Goal: Task Accomplishment & Management: Use online tool/utility

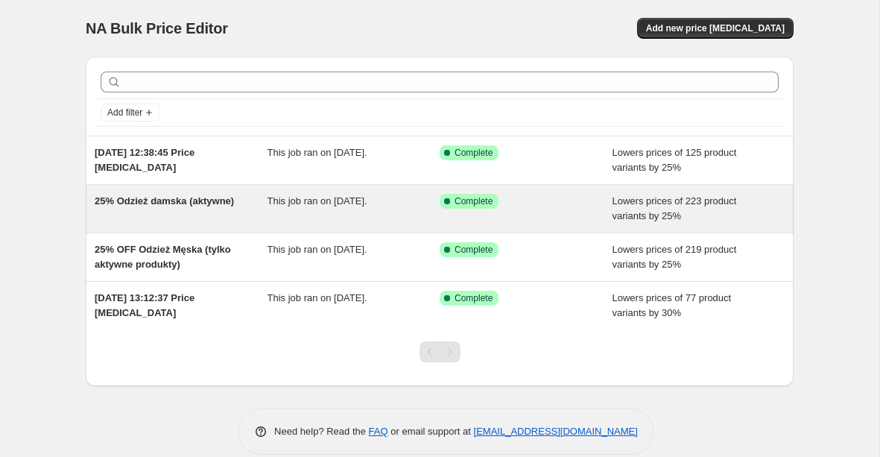
click at [215, 215] on div "25% Odzież damska (aktywne)" at bounding box center [181, 209] width 173 height 30
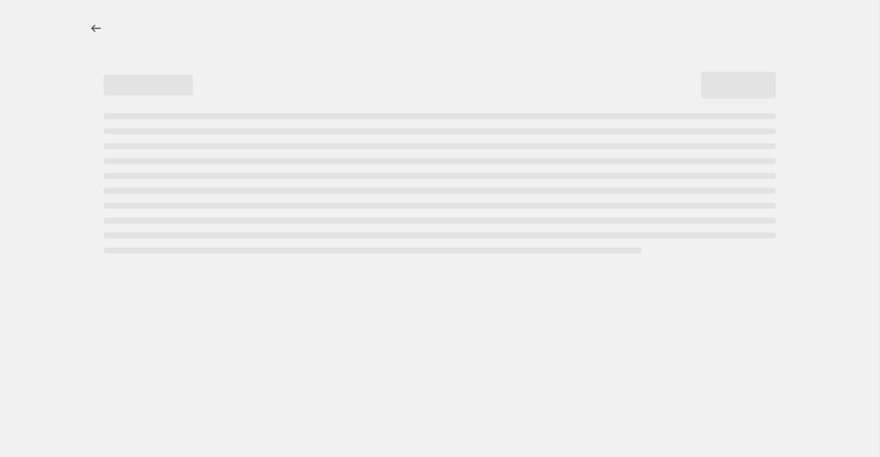
select select "percentage"
select select "product_status"
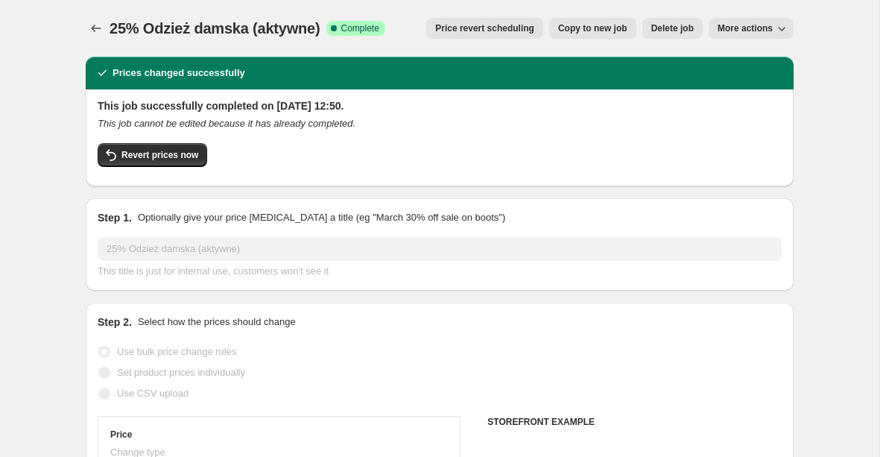
select select "collection"
click at [681, 33] on span "Delete job" at bounding box center [672, 28] width 42 height 12
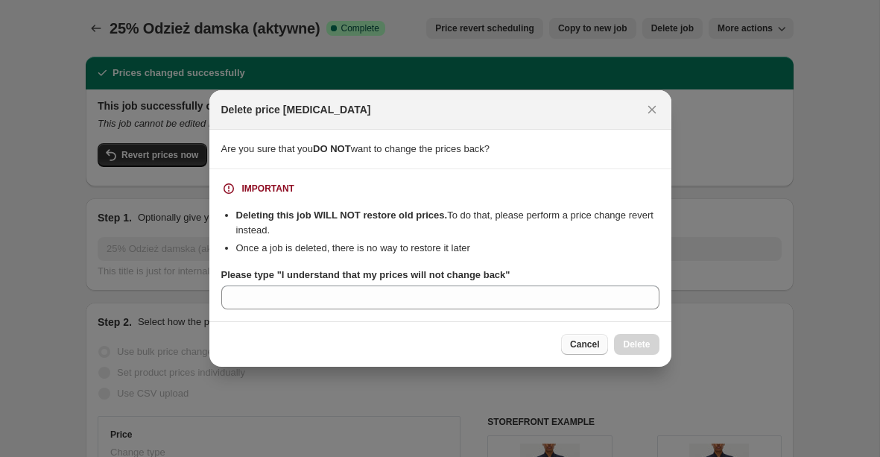
click at [588, 341] on span "Cancel" at bounding box center [584, 344] width 29 height 12
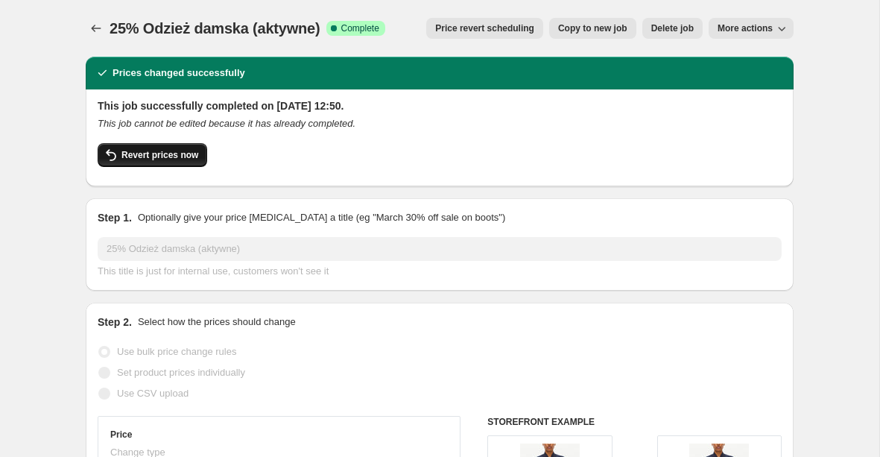
click at [177, 151] on span "Revert prices now" at bounding box center [159, 155] width 77 height 12
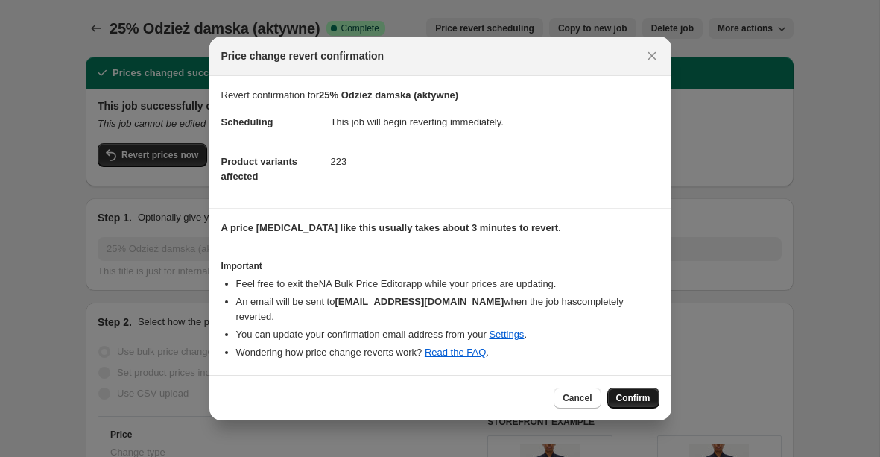
click at [616, 392] on span "Confirm" at bounding box center [633, 398] width 34 height 12
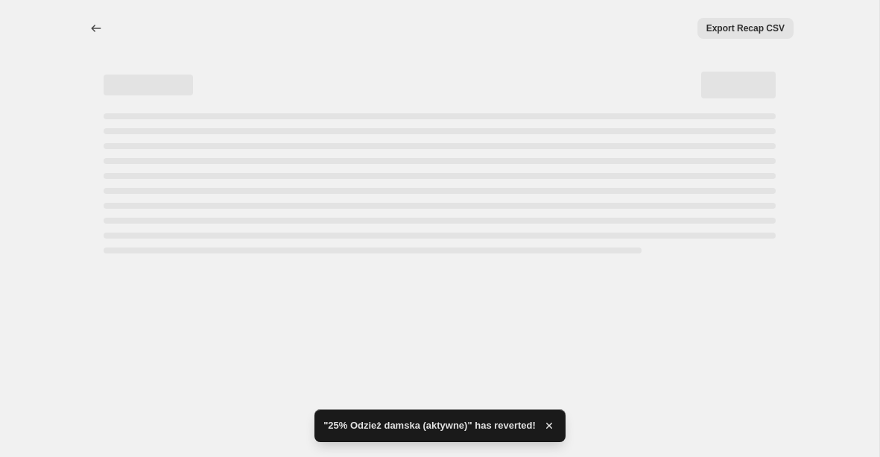
select select "percentage"
select select "product_status"
select select "collection"
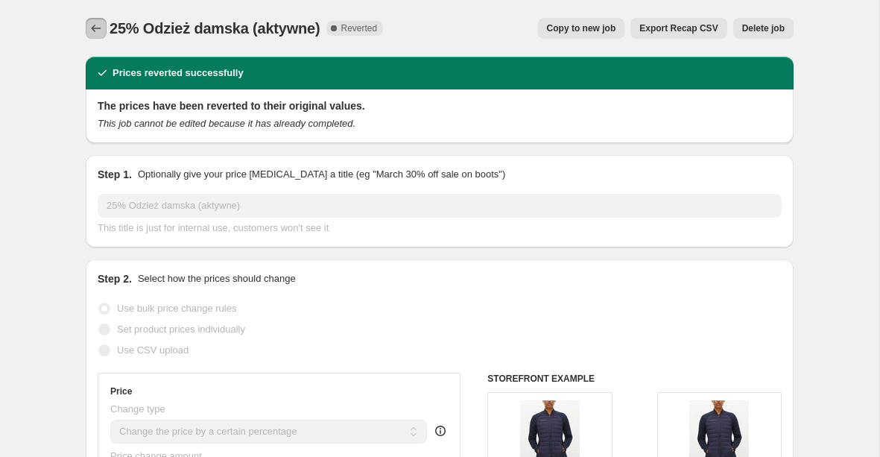
click at [92, 34] on icon "Price change jobs" at bounding box center [96, 28] width 15 height 15
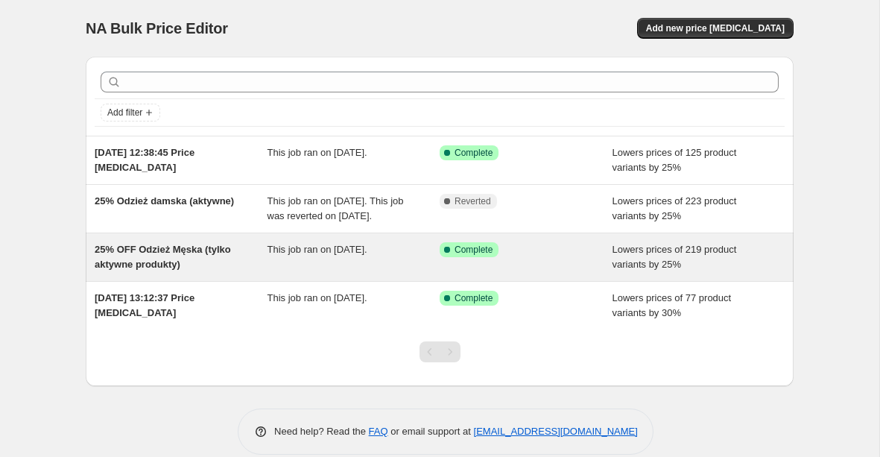
click at [215, 268] on span "25% OFF Odzież Męska (tylko aktywne produkty)" at bounding box center [163, 257] width 136 height 26
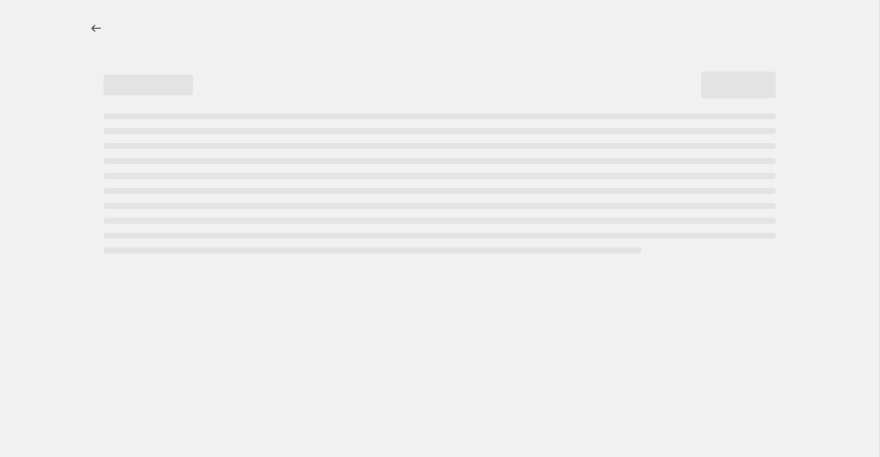
select select "percentage"
select select "product_status"
select select "collection"
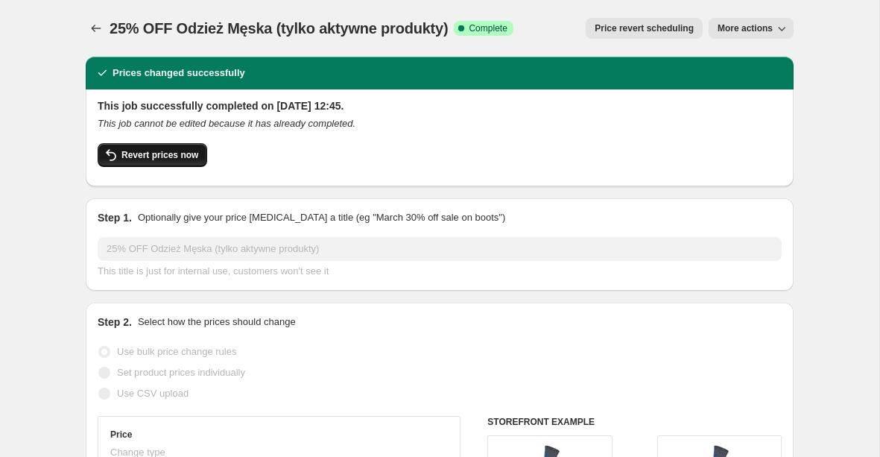
click at [186, 159] on span "Revert prices now" at bounding box center [159, 155] width 77 height 12
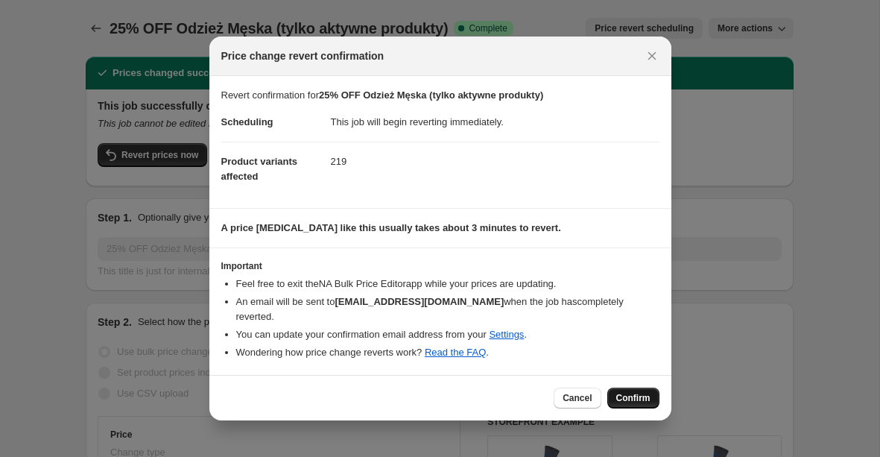
click at [646, 388] on button "Confirm" at bounding box center [633, 398] width 52 height 21
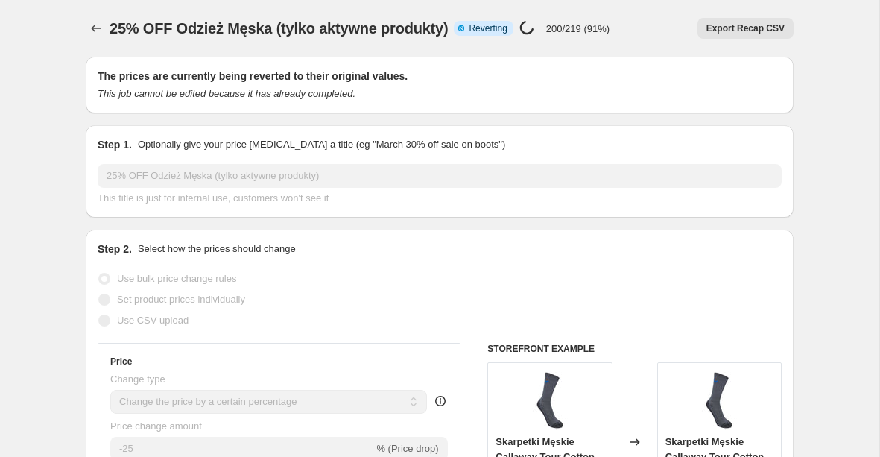
select select "percentage"
select select "product_status"
select select "collection"
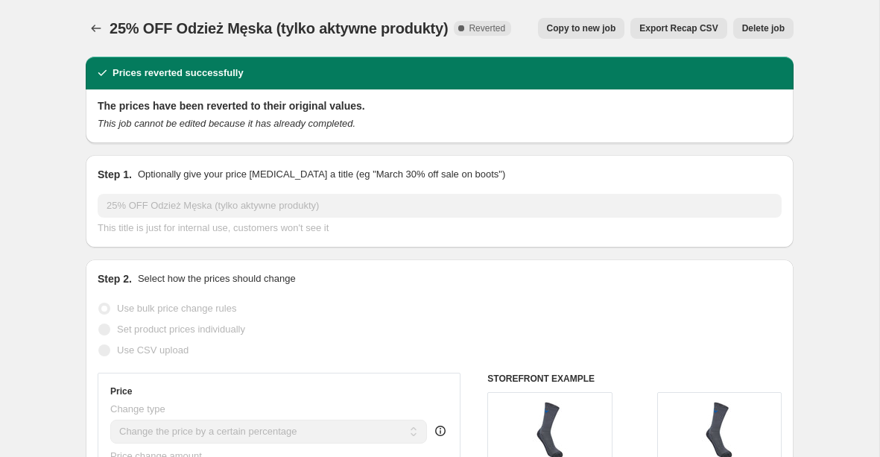
click at [777, 21] on button "Delete job" at bounding box center [763, 28] width 60 height 21
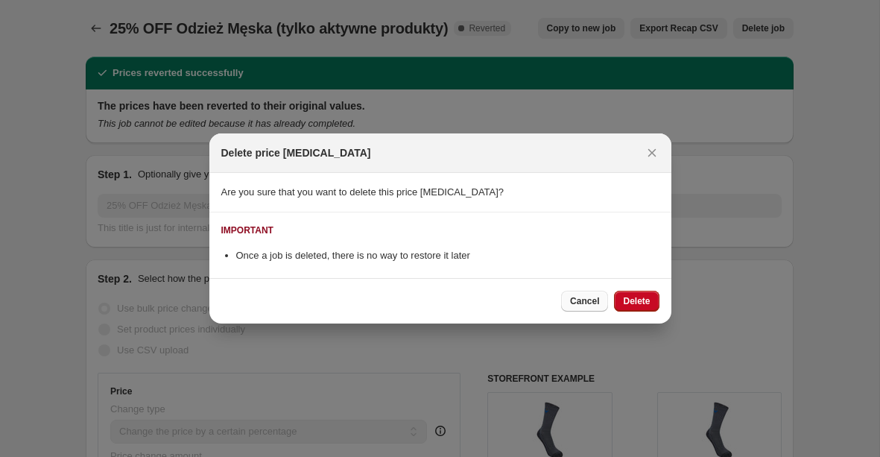
click at [592, 301] on span "Cancel" at bounding box center [584, 301] width 29 height 12
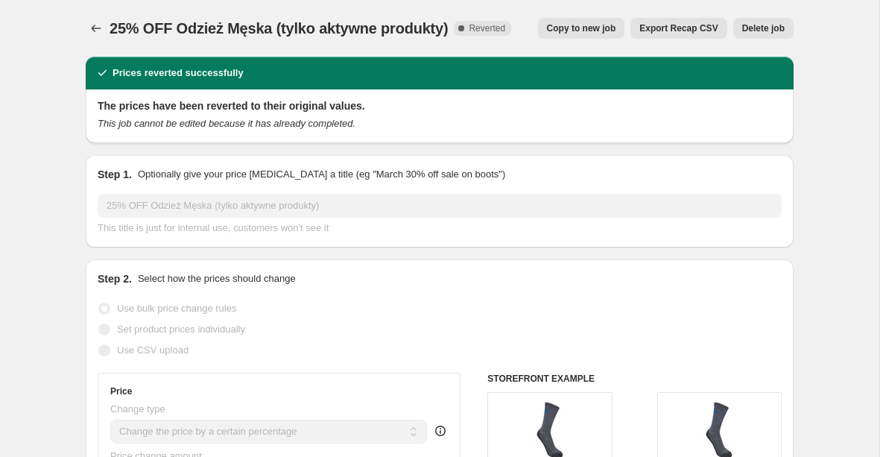
click at [751, 23] on span "Delete job" at bounding box center [763, 28] width 42 height 12
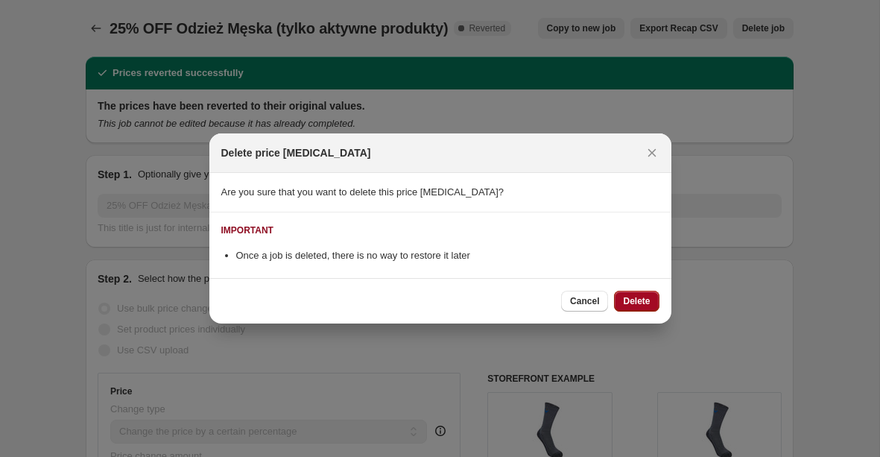
click at [655, 304] on button "Delete" at bounding box center [636, 301] width 45 height 21
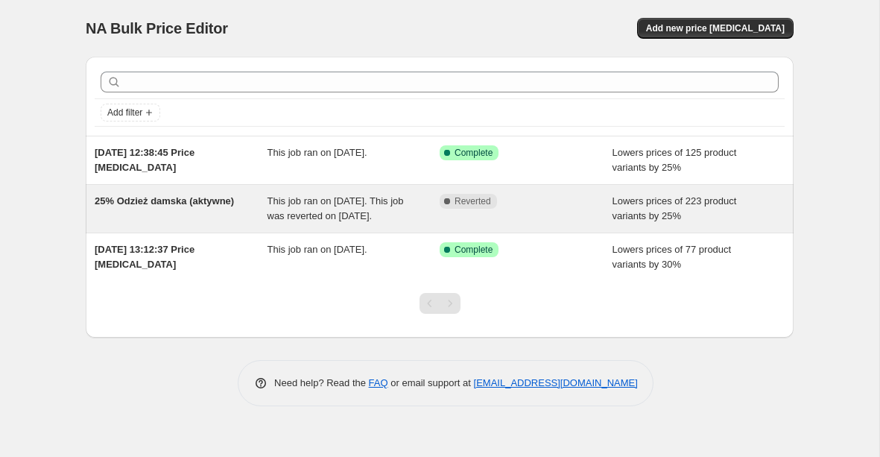
click at [227, 215] on div "25% Odzież damska (aktywne)" at bounding box center [181, 209] width 173 height 30
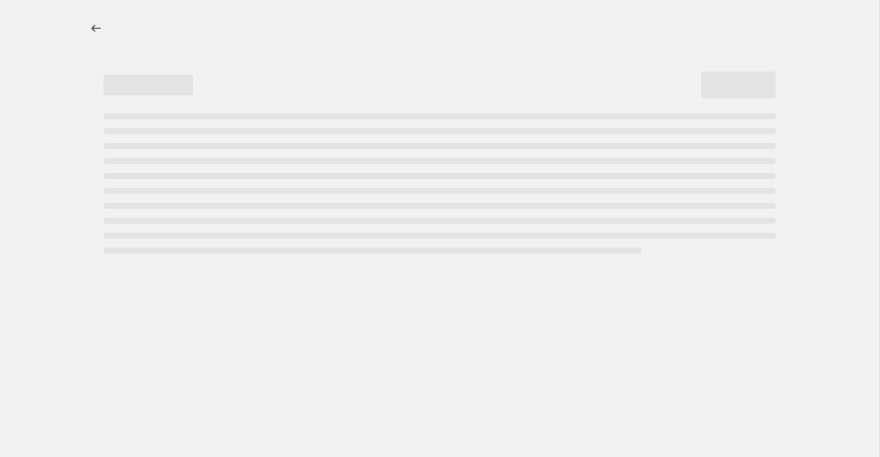
select select "percentage"
select select "product_status"
select select "collection"
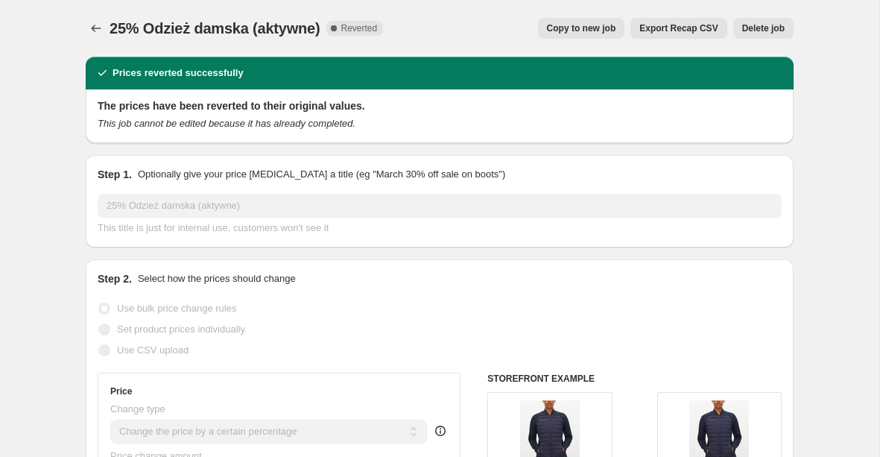
click at [754, 22] on button "Delete job" at bounding box center [763, 28] width 60 height 21
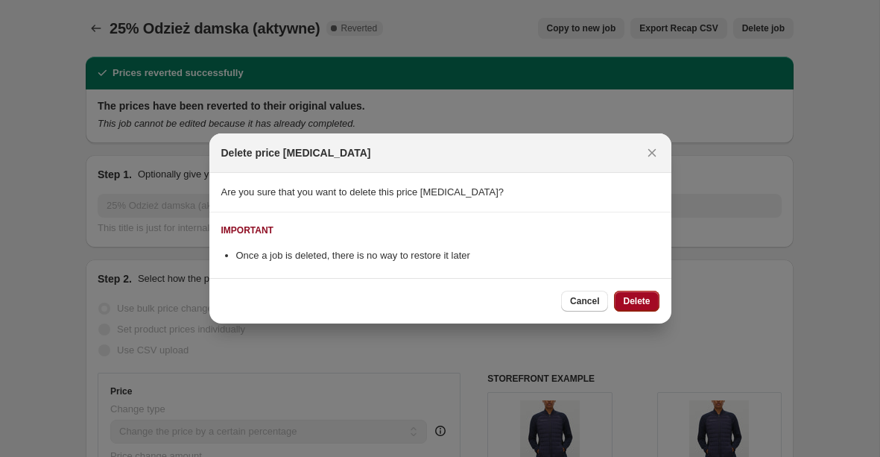
click at [639, 304] on span "Delete" at bounding box center [636, 301] width 27 height 12
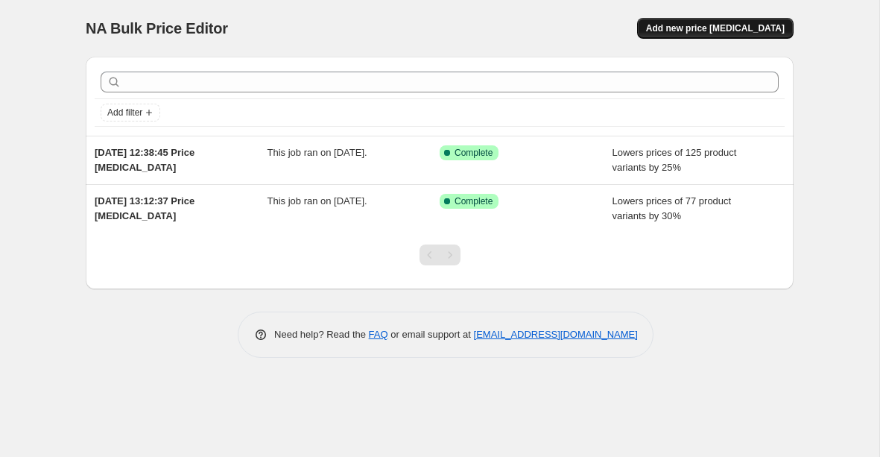
click at [700, 22] on span "Add new price [MEDICAL_DATA]" at bounding box center [715, 28] width 139 height 12
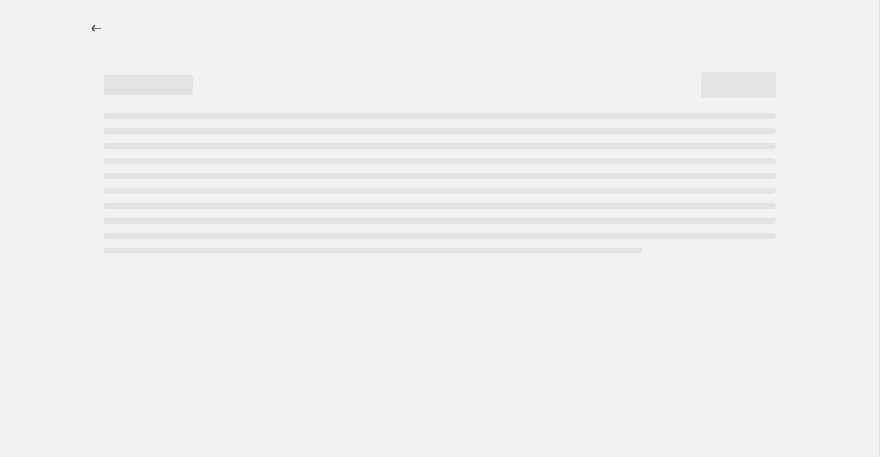
select select "percentage"
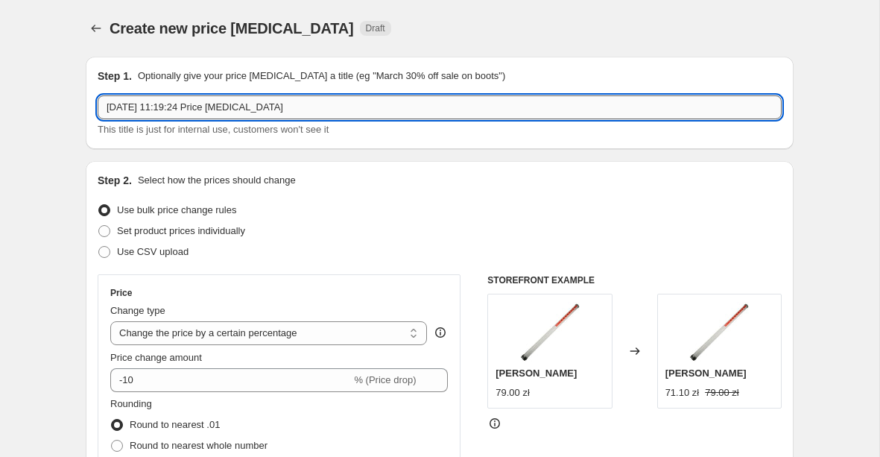
click at [292, 110] on input "[DATE] 11:19:24 Price [MEDICAL_DATA]" at bounding box center [440, 107] width 684 height 24
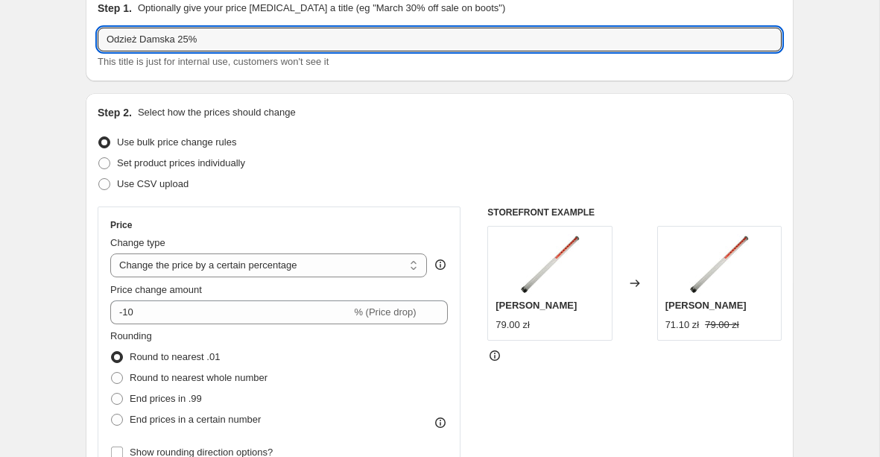
scroll to position [75, 0]
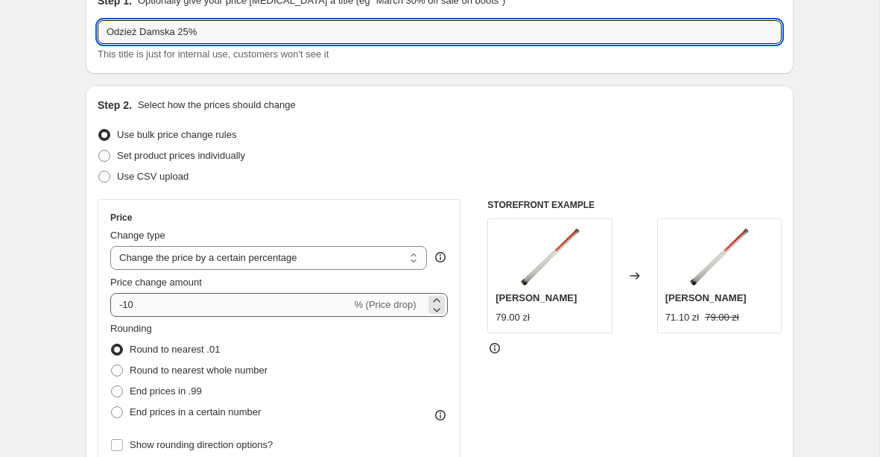
type input "Odzież Damska 25%"
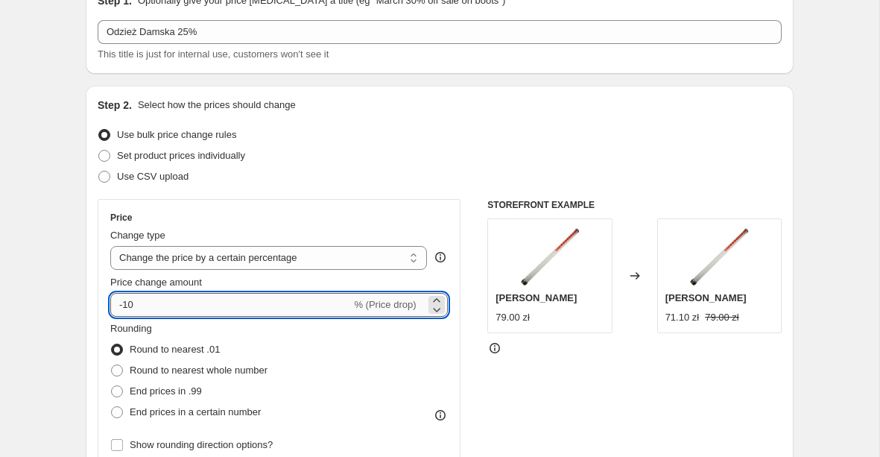
click at [218, 314] on input "-10" at bounding box center [230, 305] width 241 height 24
type input "-1"
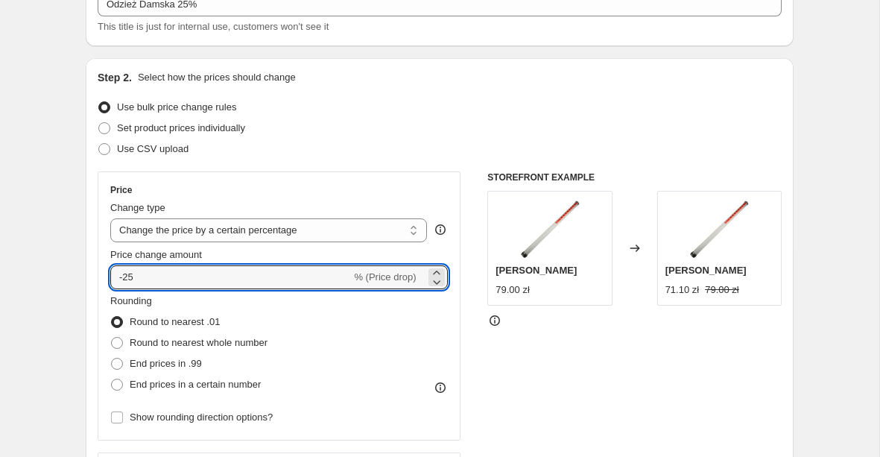
scroll to position [107, 0]
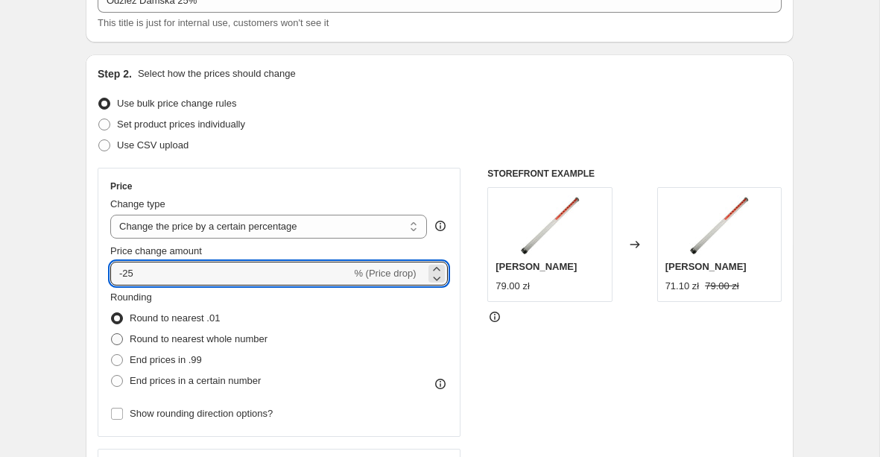
type input "-25"
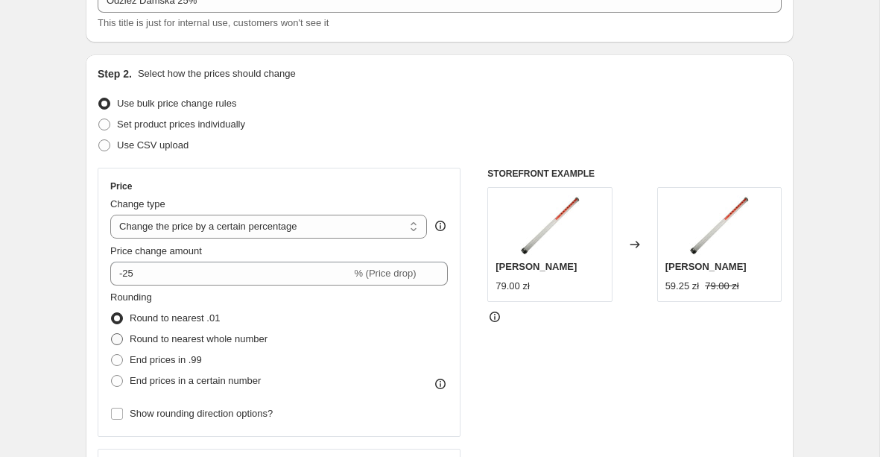
click at [198, 338] on span "Round to nearest whole number" at bounding box center [199, 338] width 138 height 11
click at [112, 334] on input "Round to nearest whole number" at bounding box center [111, 333] width 1 height 1
radio input "true"
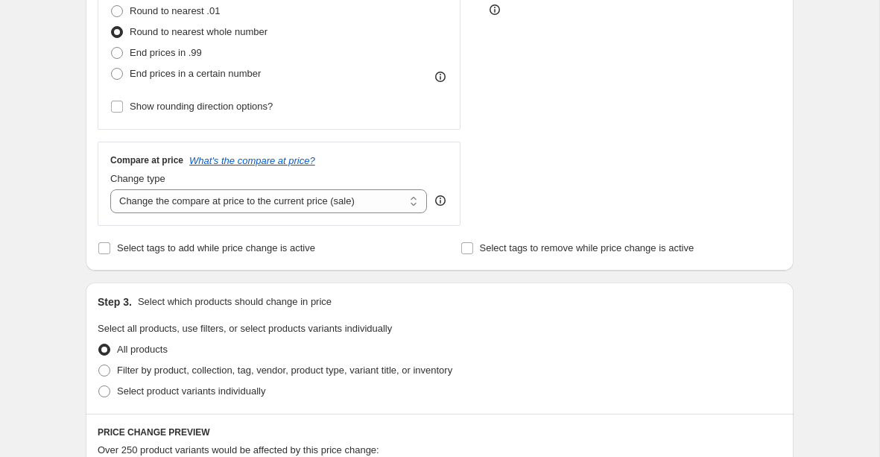
scroll to position [500, 0]
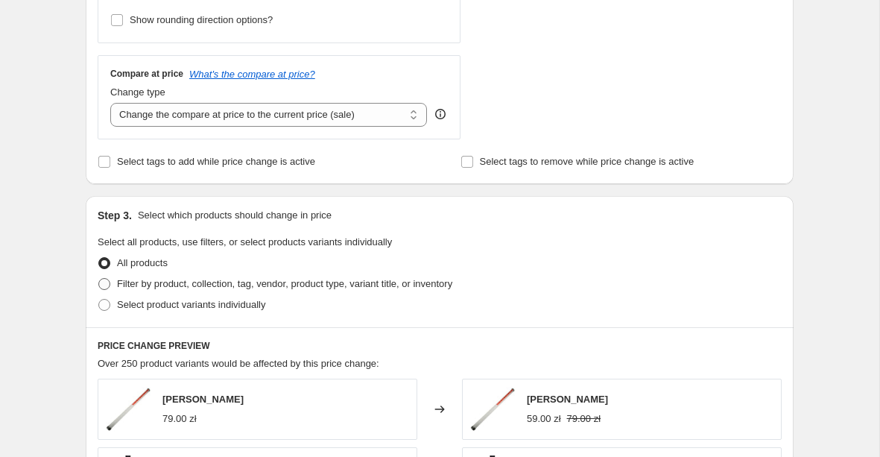
click at [157, 285] on span "Filter by product, collection, tag, vendor, product type, variant title, or inv…" at bounding box center [284, 283] width 335 height 11
click at [99, 279] on input "Filter by product, collection, tag, vendor, product type, variant title, or inv…" at bounding box center [98, 278] width 1 height 1
radio input "true"
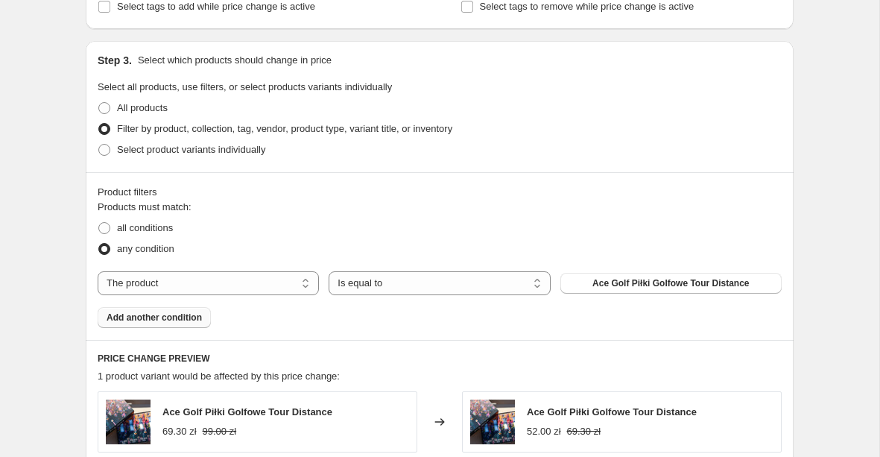
scroll to position [677, 0]
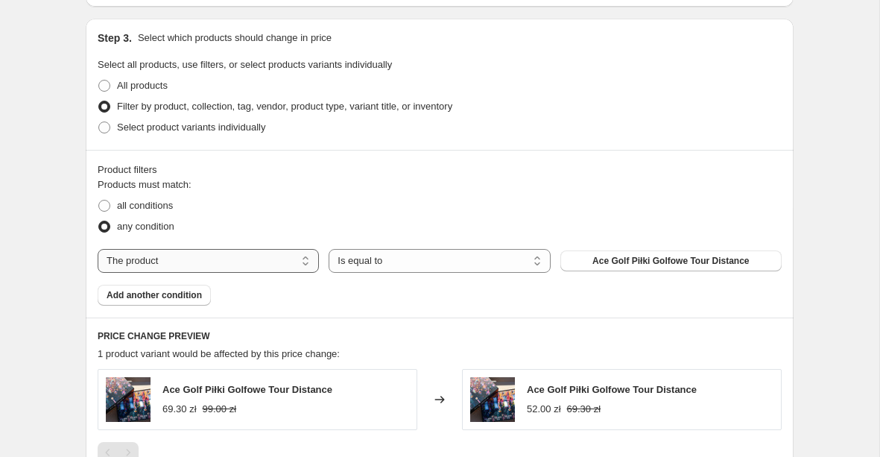
click at [224, 258] on select "The product The product's collection The product's tag The product's vendor The…" at bounding box center [208, 261] width 221 height 24
select select "product_status"
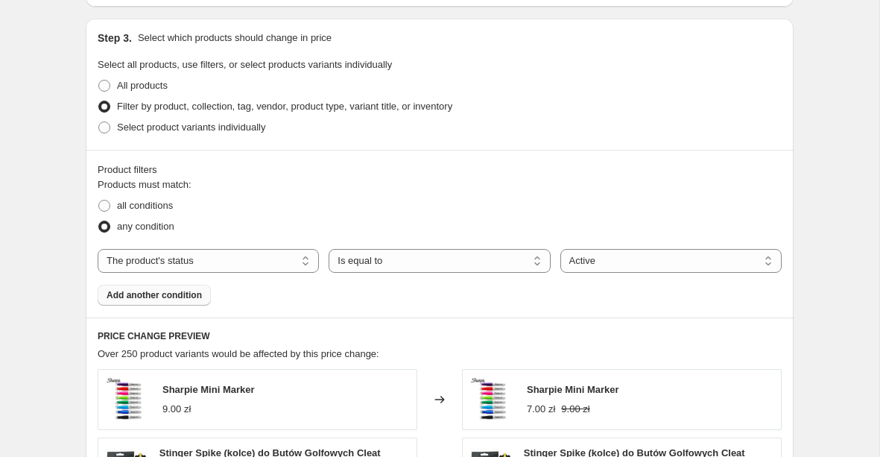
click at [179, 298] on span "Add another condition" at bounding box center [154, 295] width 95 height 12
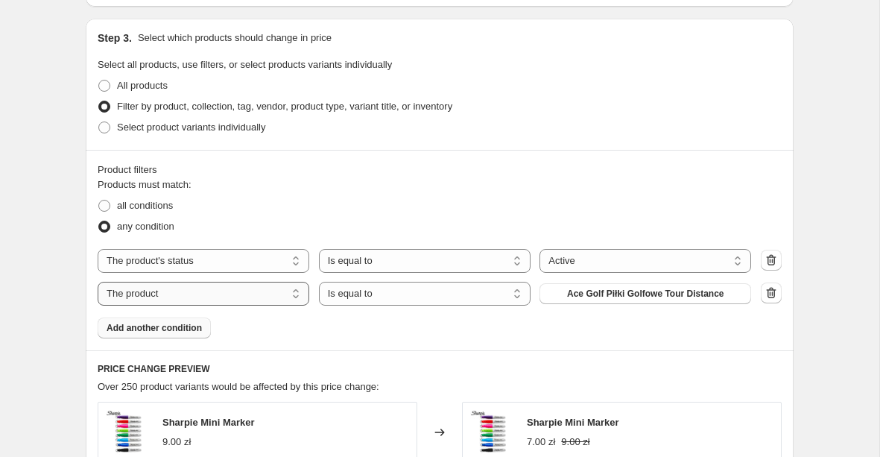
click at [219, 297] on select "The product The product's collection The product's tag The product's vendor The…" at bounding box center [204, 294] width 212 height 24
select select "collection"
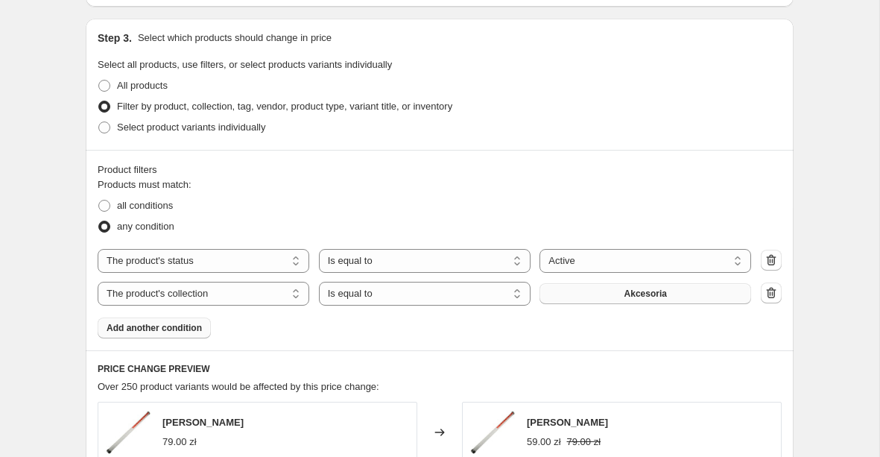
click at [646, 294] on span "Akcesoria" at bounding box center [646, 294] width 42 height 12
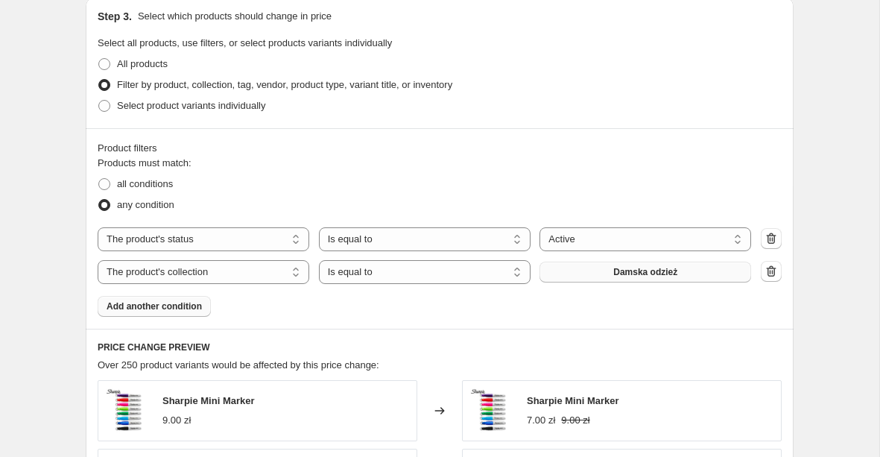
scroll to position [706, 0]
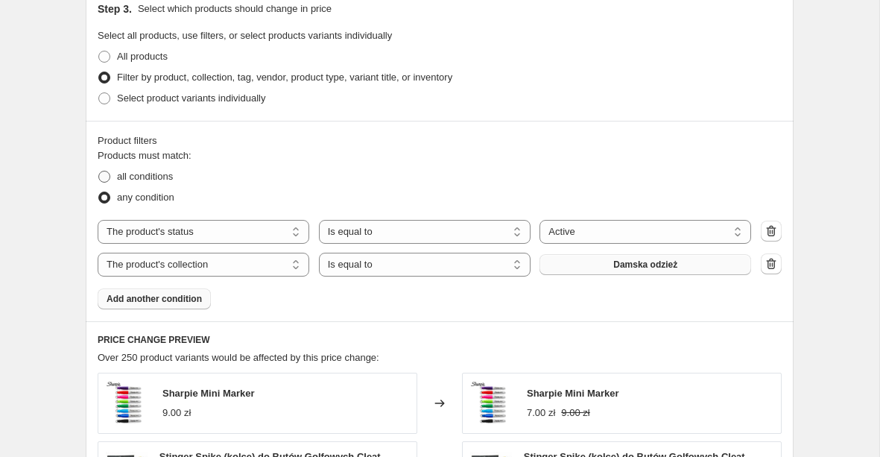
click at [124, 174] on span "all conditions" at bounding box center [145, 176] width 56 height 11
click at [99, 171] on input "all conditions" at bounding box center [98, 171] width 1 height 1
radio input "true"
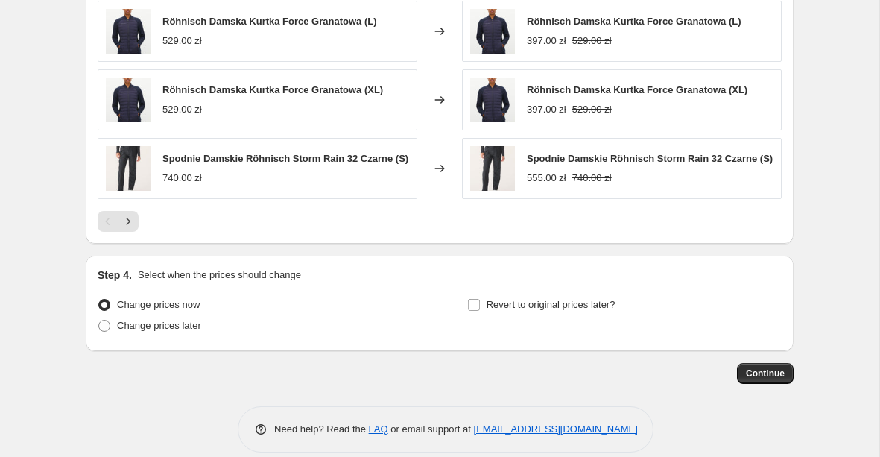
scroll to position [1238, 0]
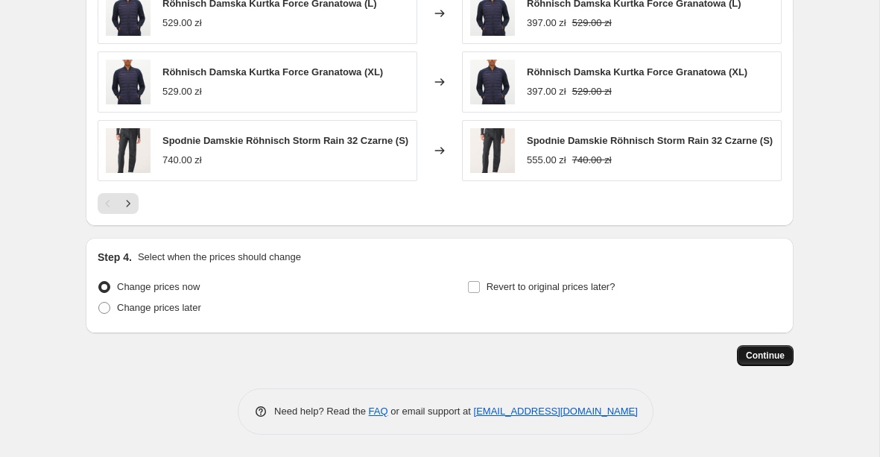
click at [763, 353] on span "Continue" at bounding box center [765, 356] width 39 height 12
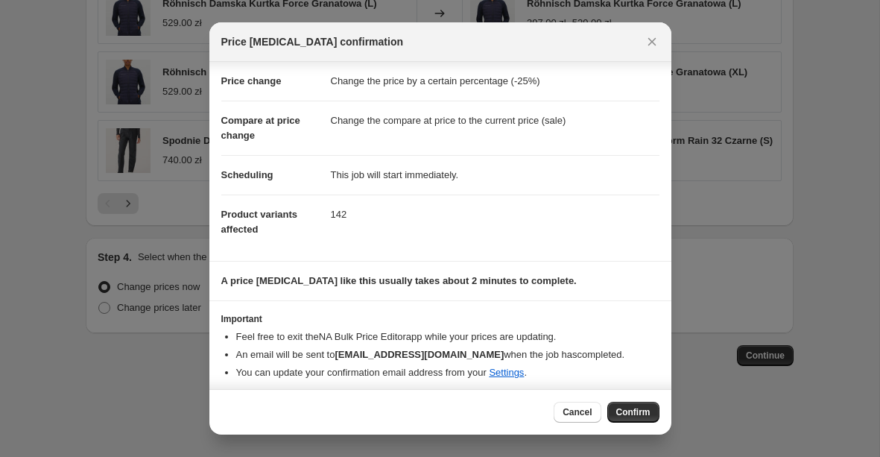
scroll to position [33, 0]
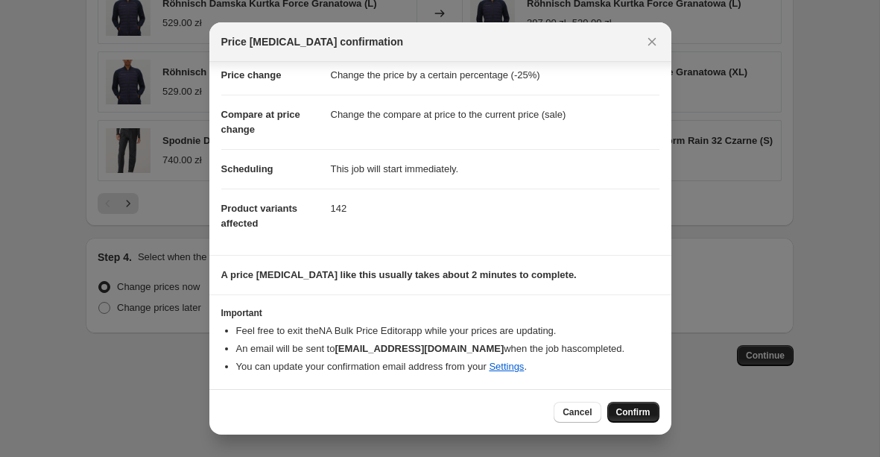
click at [641, 414] on span "Confirm" at bounding box center [633, 412] width 34 height 12
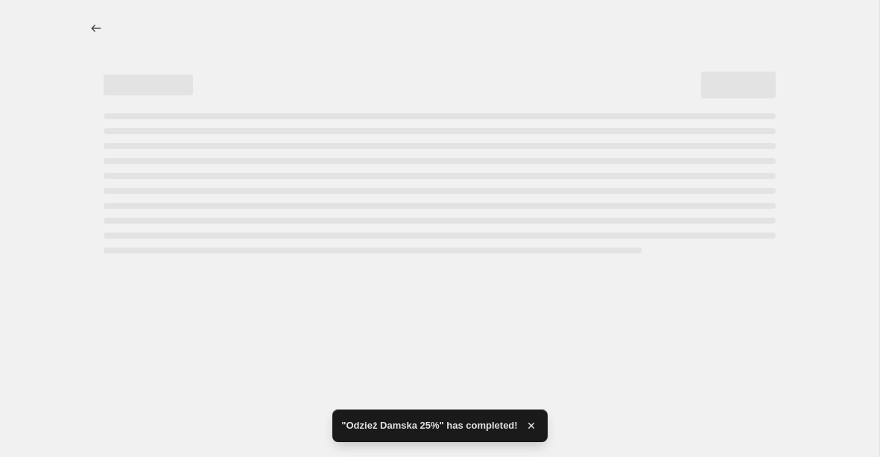
select select "percentage"
select select "product_status"
select select "collection"
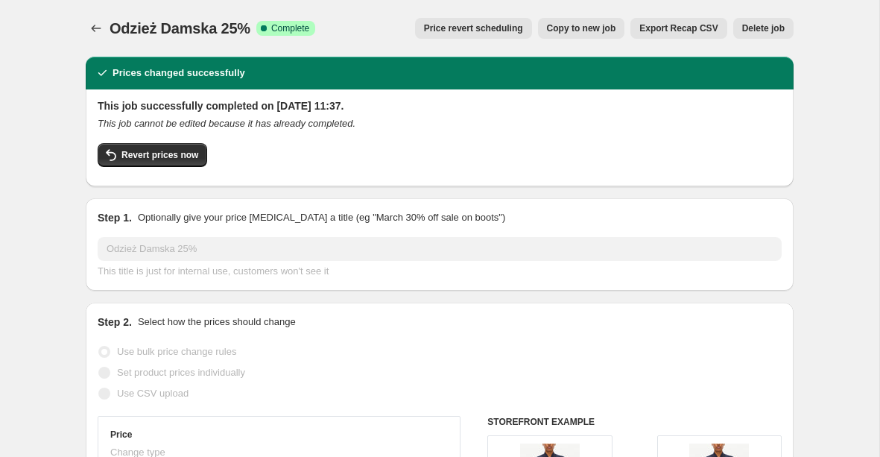
click at [600, 27] on span "Copy to new job" at bounding box center [581, 28] width 69 height 12
select select "percentage"
select select "product_status"
select select "collection"
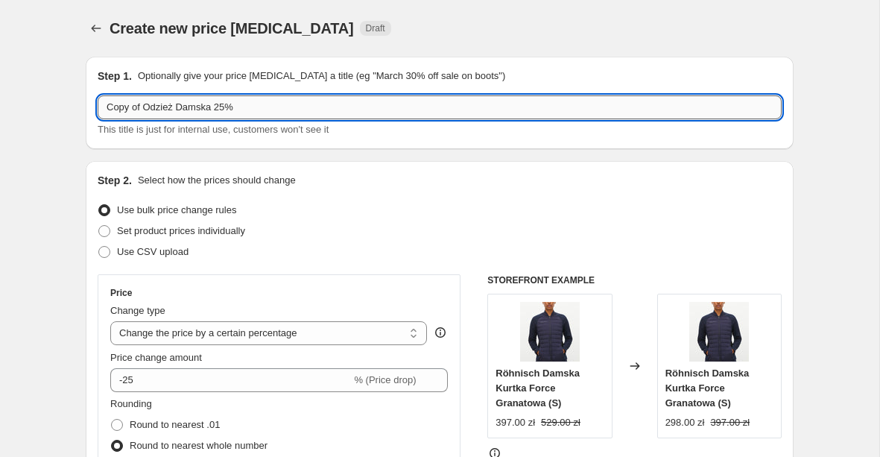
drag, startPoint x: 213, startPoint y: 105, endPoint x: 177, endPoint y: 106, distance: 35.8
click at [177, 106] on input "Copy of Odzież Damska 25%" at bounding box center [440, 107] width 684 height 24
drag, startPoint x: 146, startPoint y: 107, endPoint x: 109, endPoint y: 108, distance: 37.3
click at [109, 108] on input "Copy of Odzież Męska 25%" at bounding box center [440, 107] width 684 height 24
click at [218, 112] on input "Odzież Męska 25%" at bounding box center [440, 107] width 684 height 24
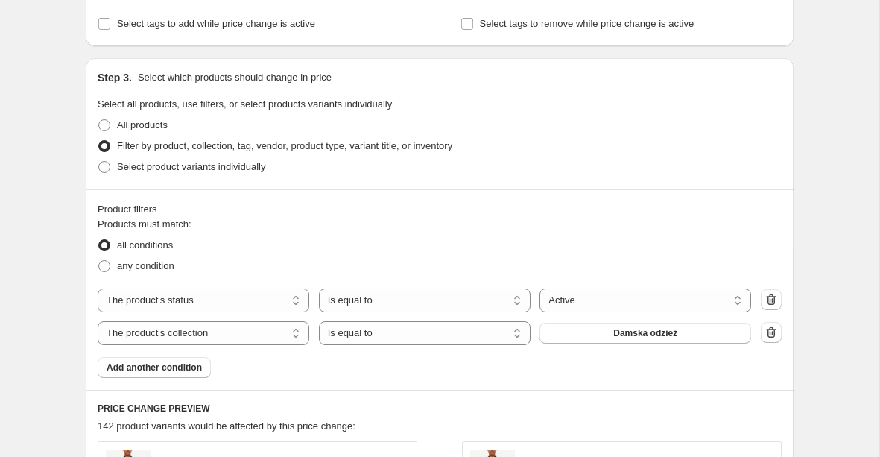
scroll to position [647, 0]
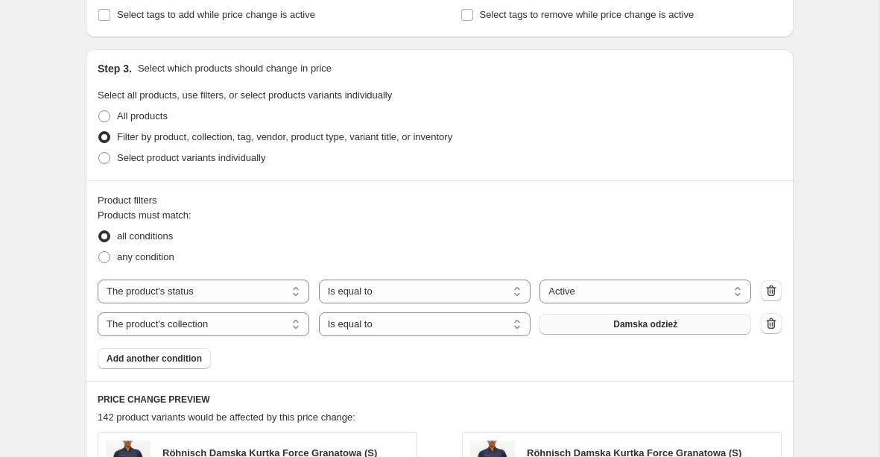
type input "Odzież Męska 25%"
click at [600, 323] on button "Damska odzież" at bounding box center [646, 324] width 212 height 21
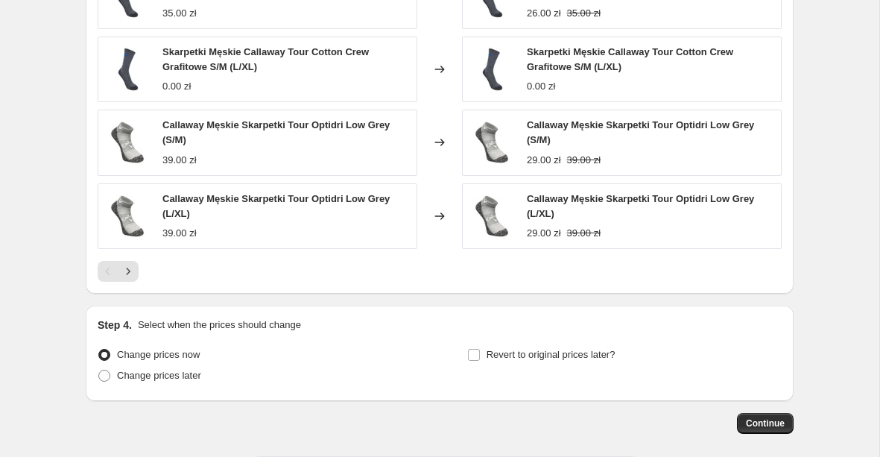
scroll to position [1257, 0]
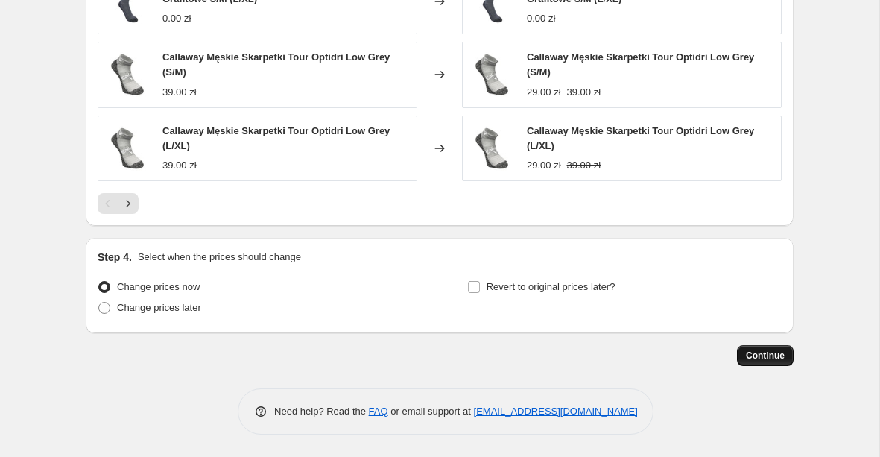
click at [762, 355] on span "Continue" at bounding box center [765, 356] width 39 height 12
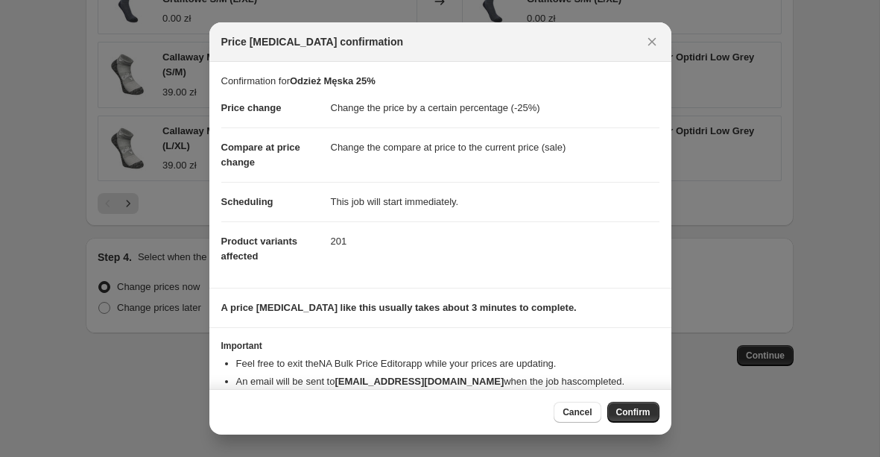
scroll to position [33, 0]
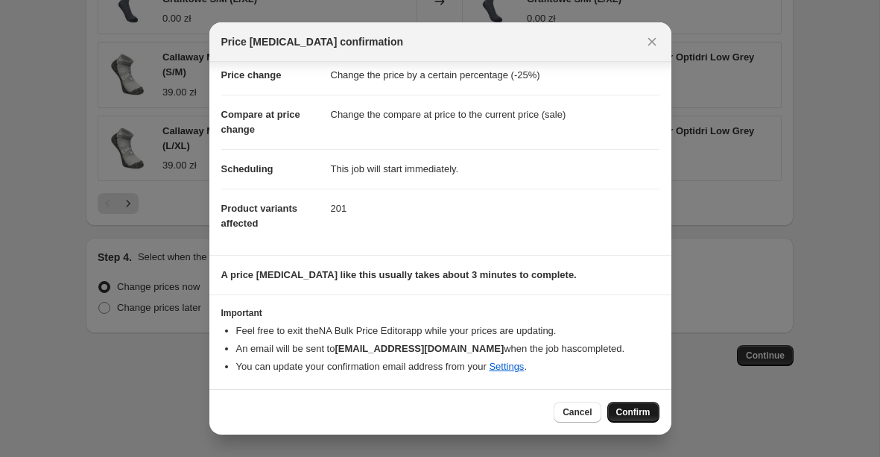
click at [621, 411] on span "Confirm" at bounding box center [633, 412] width 34 height 12
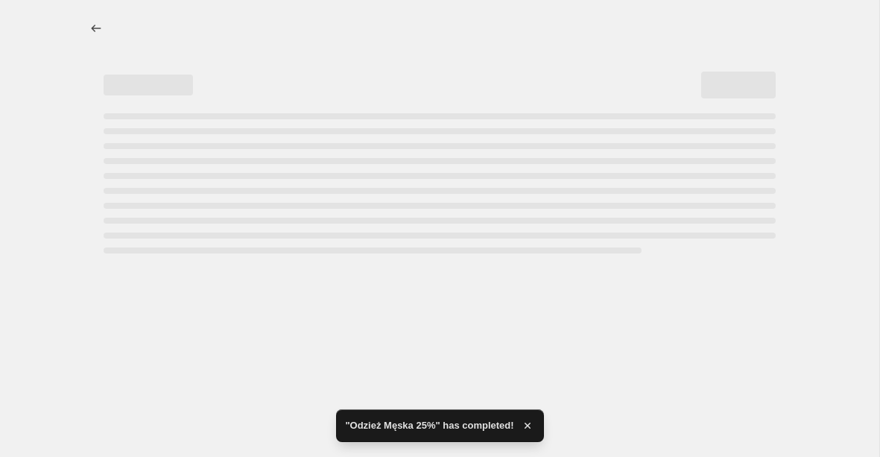
select select "percentage"
select select "product_status"
select select "collection"
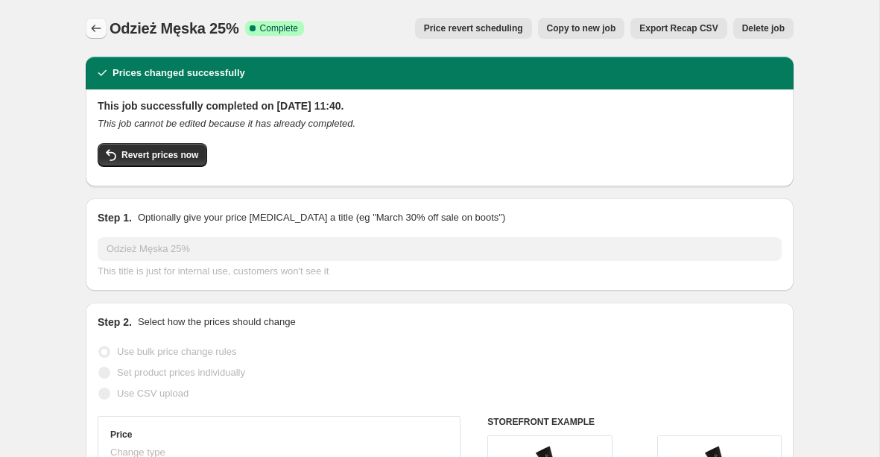
click at [95, 28] on icon "Price change jobs" at bounding box center [96, 28] width 15 height 15
